Goal: Task Accomplishment & Management: Use online tool/utility

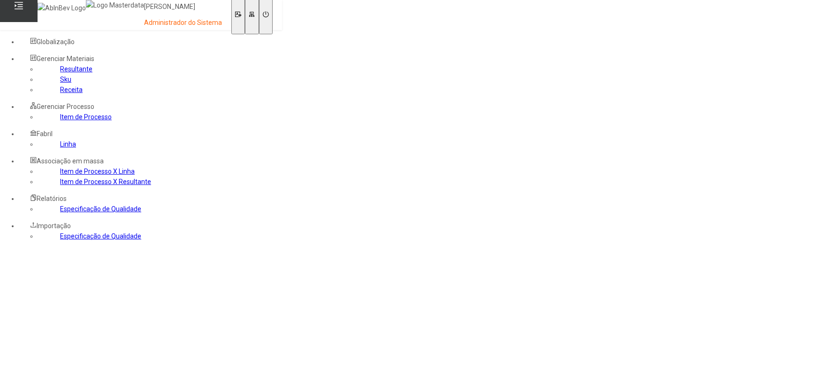
click at [60, 83] on link "Sku" at bounding box center [65, 80] width 11 height 8
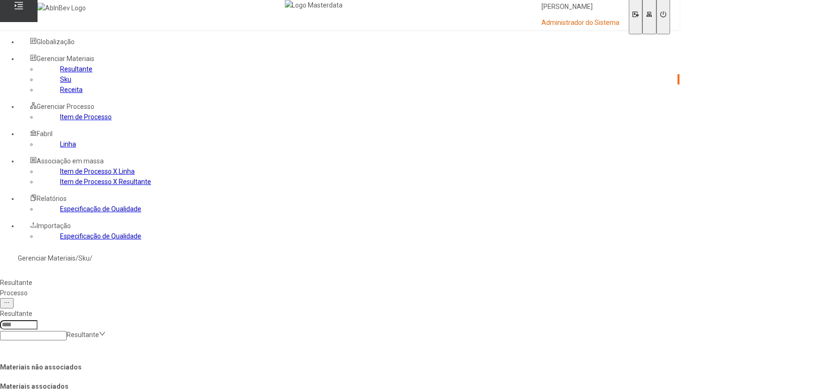
scroll to position [85, 0]
click at [67, 331] on input at bounding box center [33, 335] width 67 height 9
click at [427, 305] on div "Resultante Resultante" at bounding box center [339, 324] width 687 height 39
click at [67, 331] on input at bounding box center [33, 335] width 67 height 9
click at [180, 391] on div "Xar. Composto Pepsi Twist Zero BI" at bounding box center [90, 397] width 180 height 10
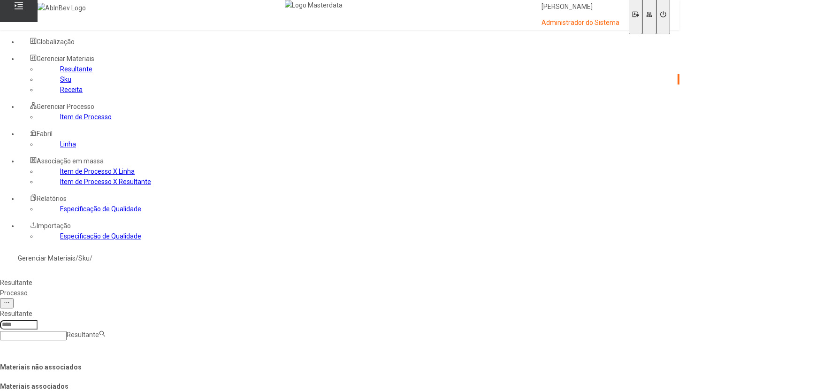
type input "****"
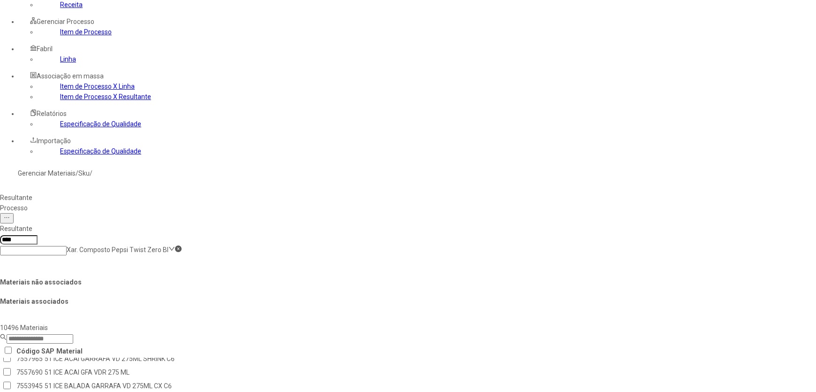
scroll to position [0, 0]
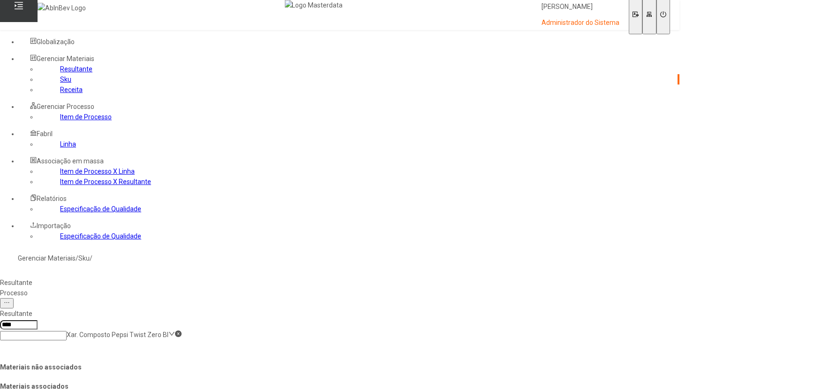
click at [51, 38] on span "Globalização" at bounding box center [56, 42] width 38 height 8
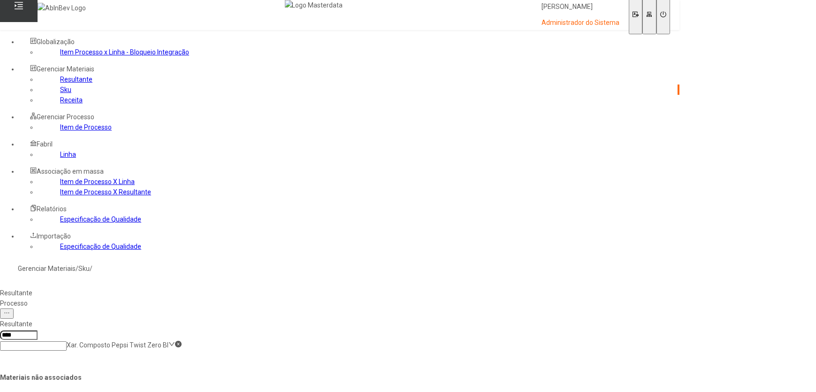
click at [60, 104] on link "Receita" at bounding box center [71, 100] width 23 height 8
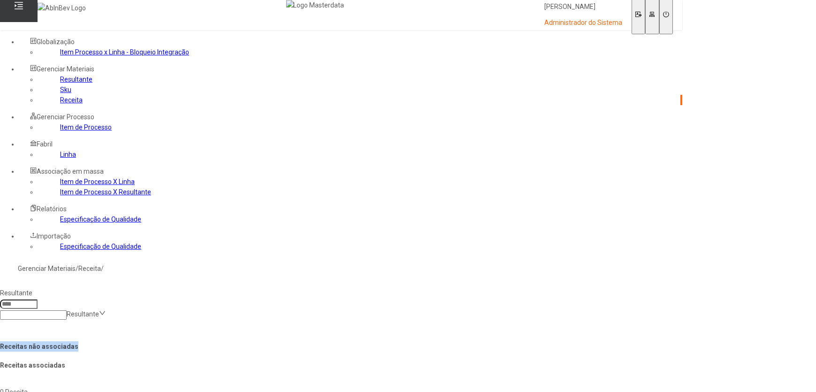
drag, startPoint x: 268, startPoint y: 132, endPoint x: 352, endPoint y: 131, distance: 84.0
click at [352, 341] on h4 "Receitas não associadas" at bounding box center [341, 346] width 682 height 10
click at [353, 341] on h4 "Receitas não associadas" at bounding box center [341, 346] width 682 height 10
drag, startPoint x: 259, startPoint y: 127, endPoint x: 386, endPoint y: 130, distance: 127.7
click at [386, 341] on h4 "Receitas não associadas" at bounding box center [341, 346] width 682 height 10
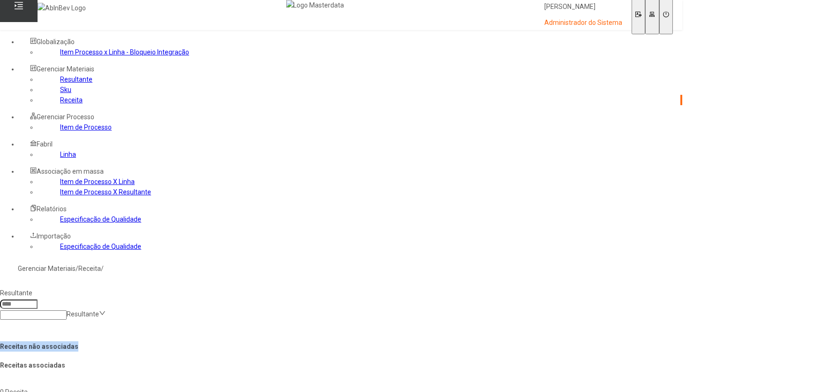
click at [387, 341] on h4 "Receitas não associadas" at bounding box center [341, 346] width 682 height 10
drag, startPoint x: 282, startPoint y: 130, endPoint x: 378, endPoint y: 130, distance: 96.7
click at [375, 341] on h4 "Receitas não associadas" at bounding box center [341, 346] width 682 height 10
click at [378, 341] on h4 "Receitas não associadas" at bounding box center [341, 346] width 682 height 10
click at [67, 310] on input at bounding box center [33, 314] width 67 height 9
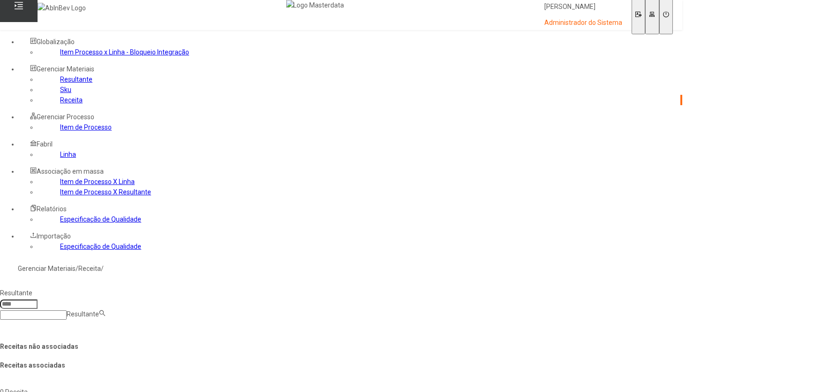
click at [180, 391] on div "Xar. Composto Pepsi Twist Zero BI" at bounding box center [90, 397] width 180 height 10
type input "****"
click at [409, 284] on div "Resultante **** Xar. Composto Pepsi Twist Zero BI" at bounding box center [341, 303] width 690 height 39
